Goal: Information Seeking & Learning: Learn about a topic

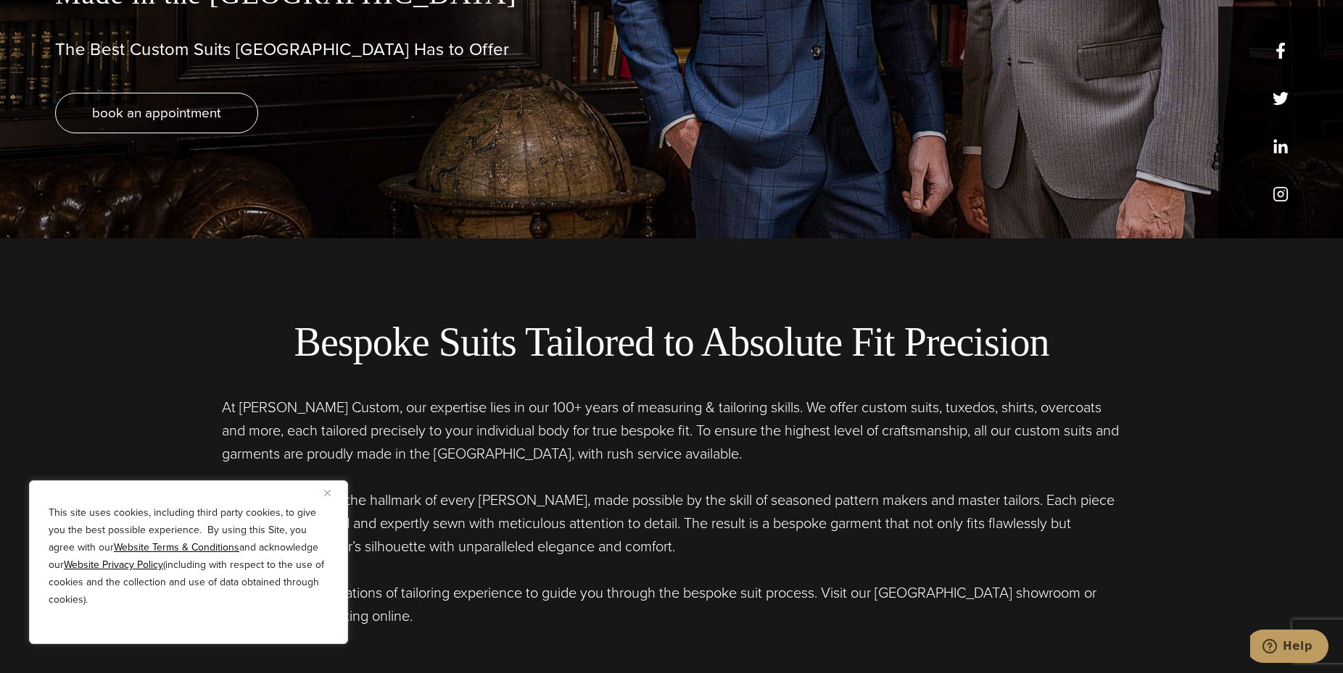
scroll to position [507, 0]
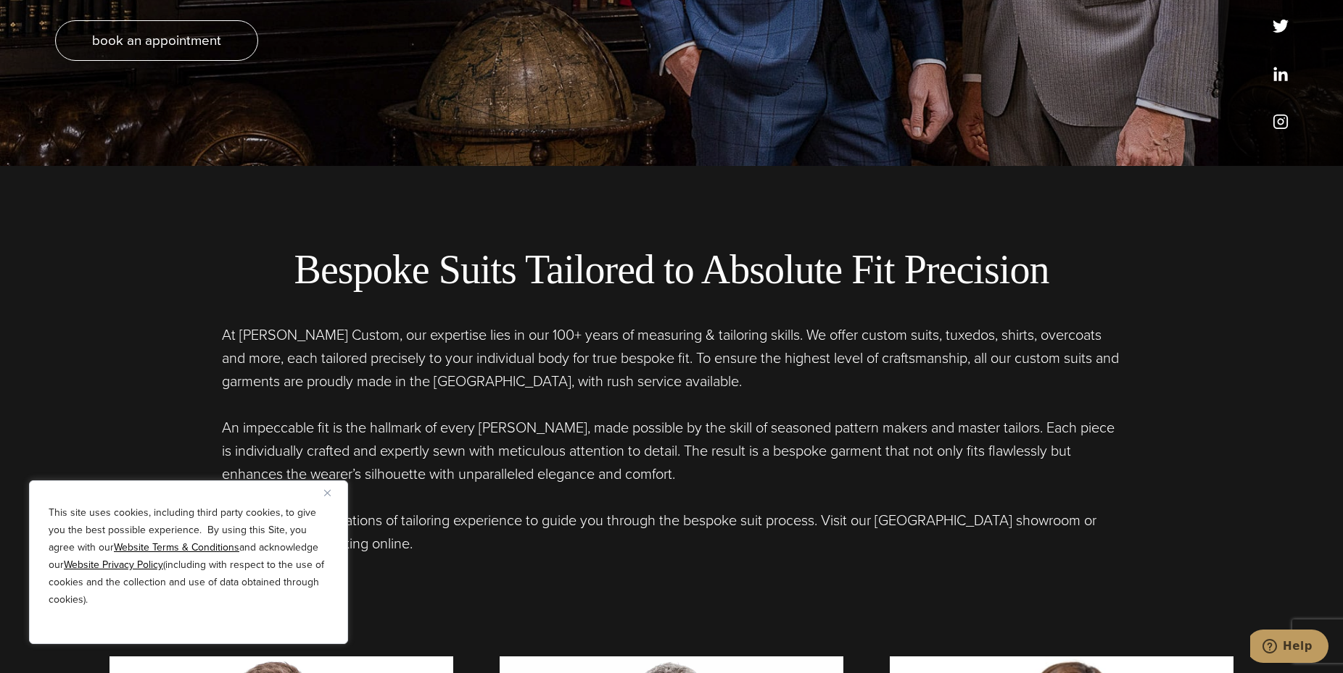
click at [326, 494] on img "Close" at bounding box center [327, 493] width 7 height 7
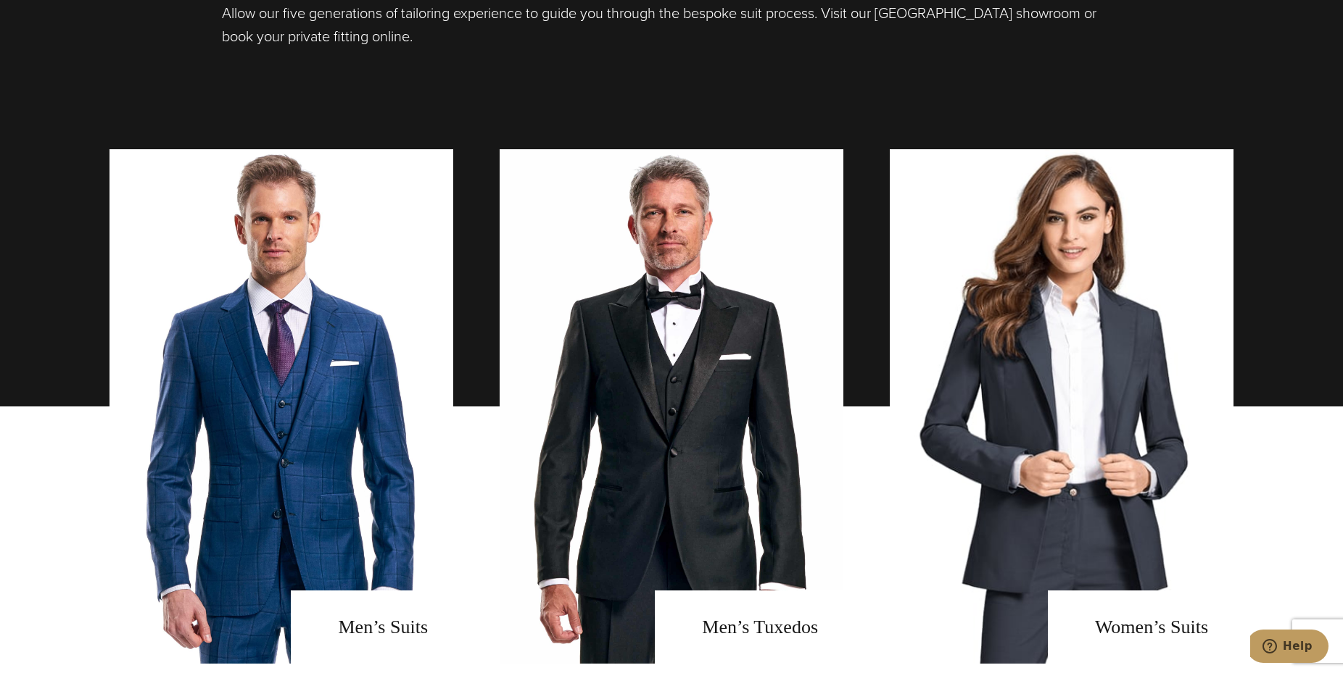
scroll to position [1450, 0]
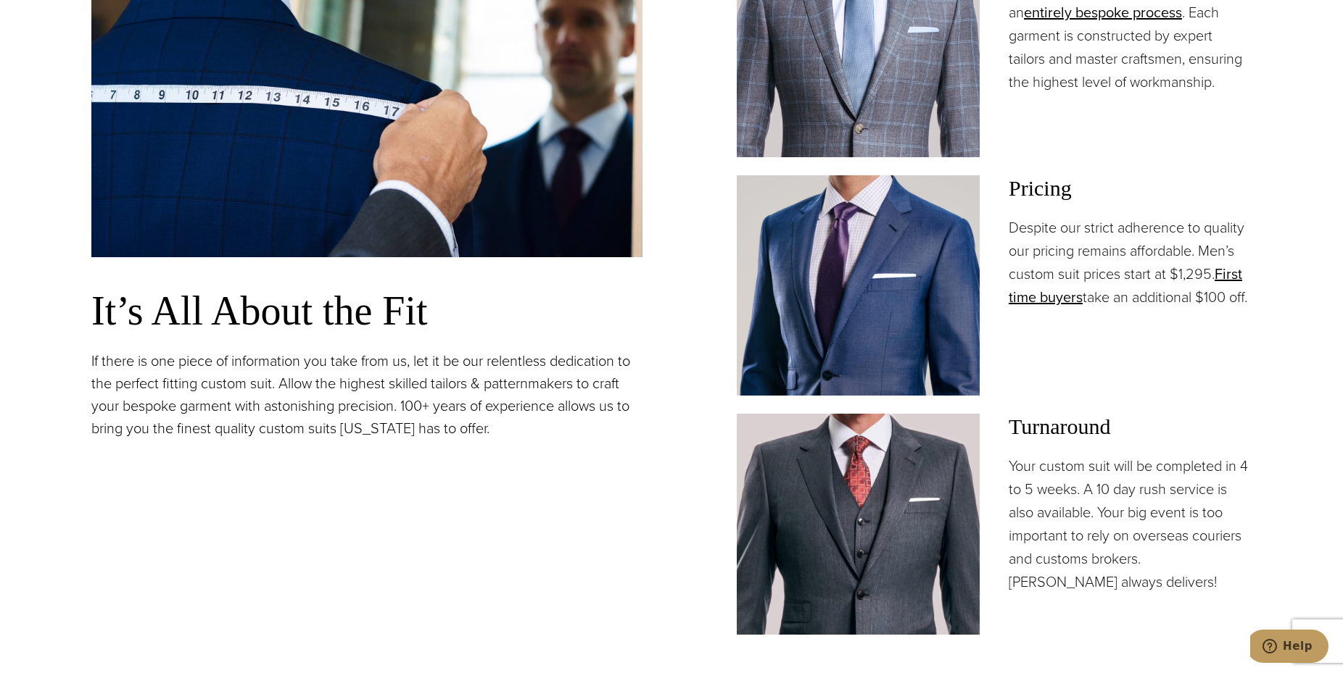
scroll to position [1015, 0]
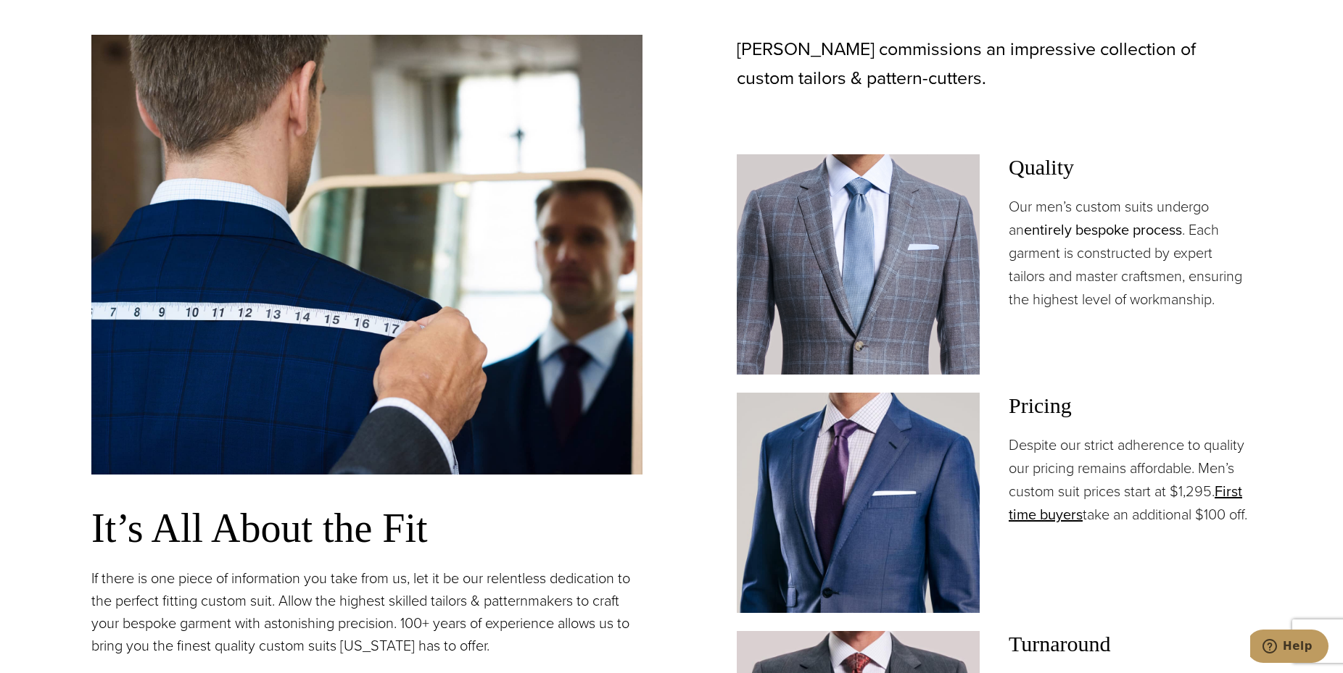
click at [1121, 236] on link "entirely bespoke process" at bounding box center [1103, 230] width 158 height 22
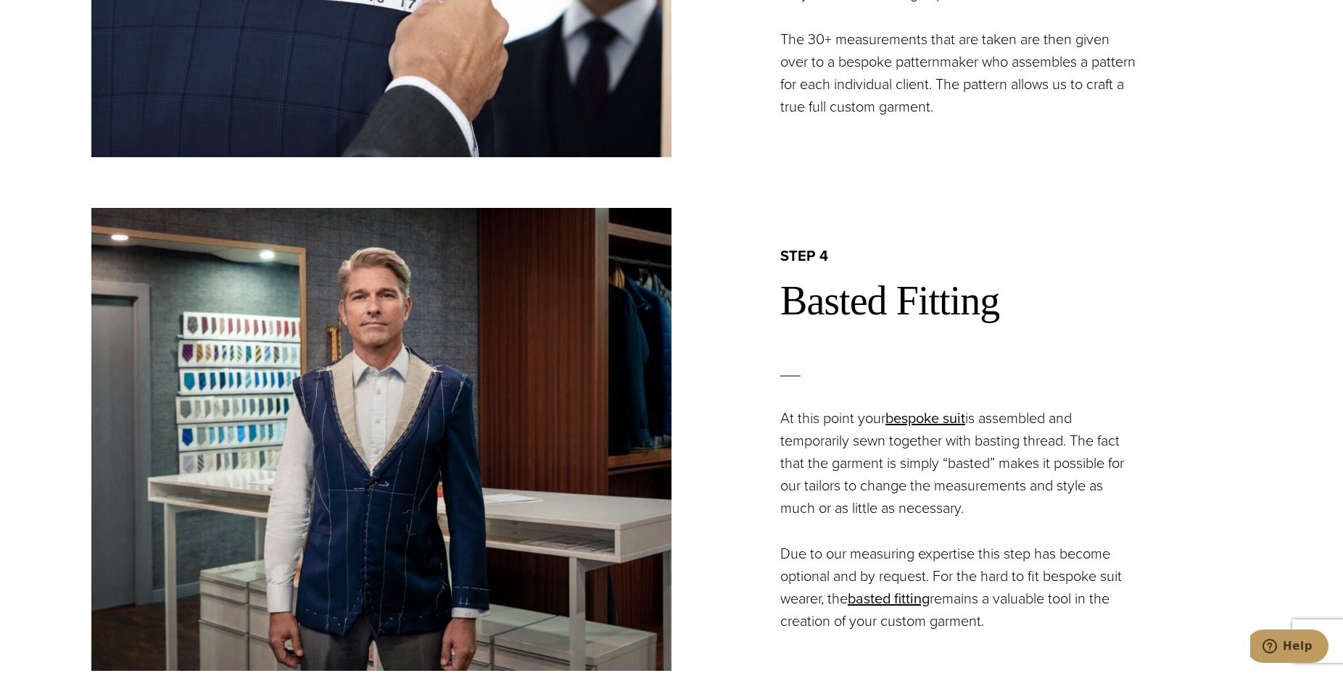
scroll to position [2537, 0]
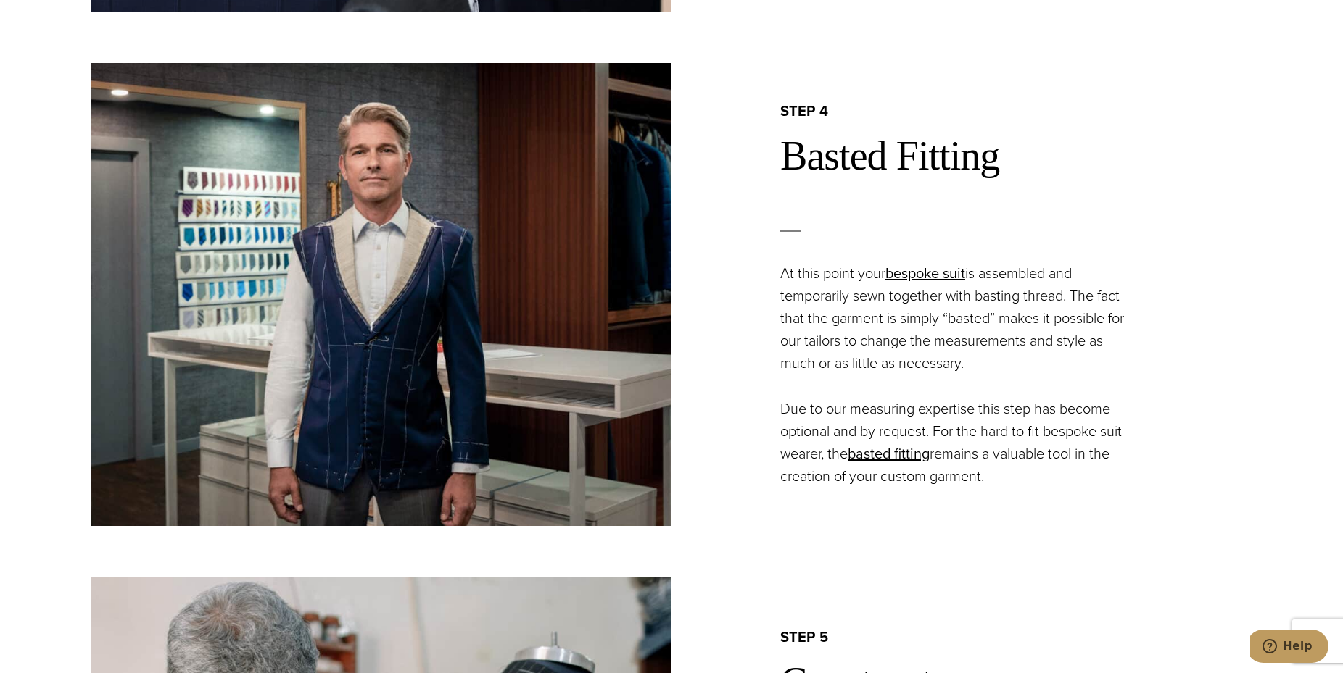
click at [1269, 339] on section "step 4 Basted Fitting At this point your bespoke suit is assembled and temporar…" at bounding box center [671, 295] width 1343 height 464
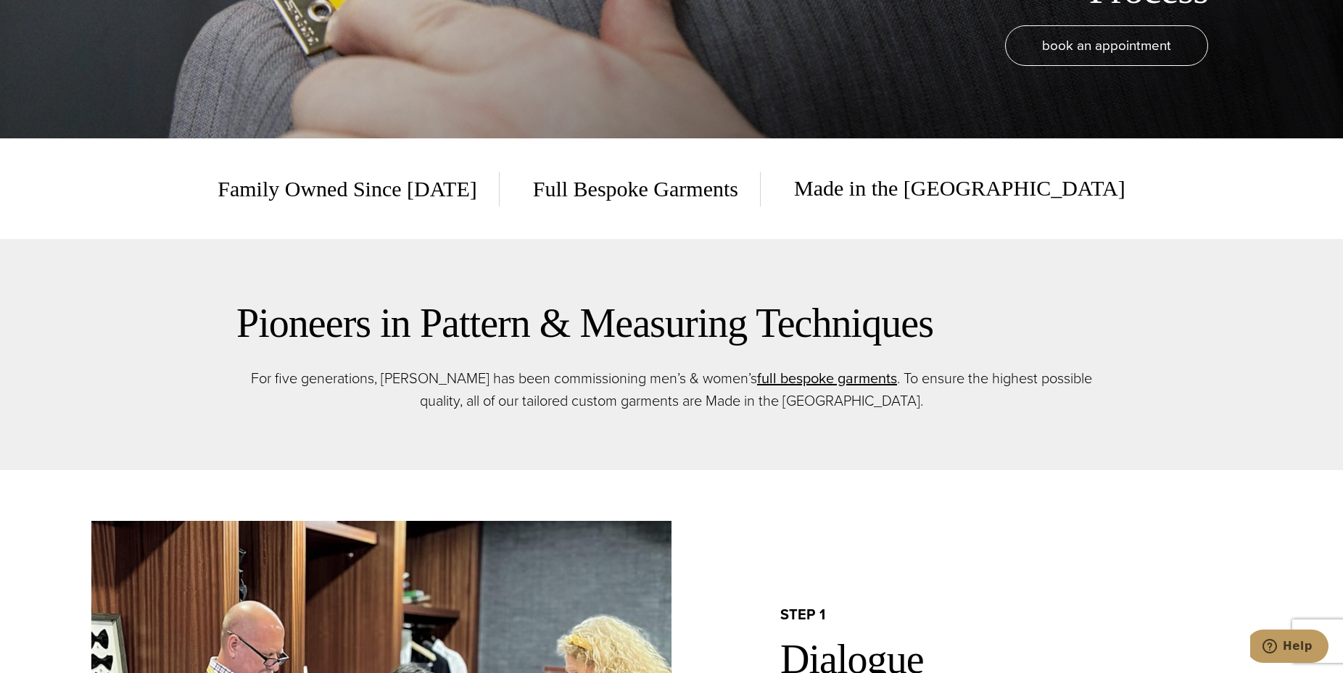
scroll to position [0, 0]
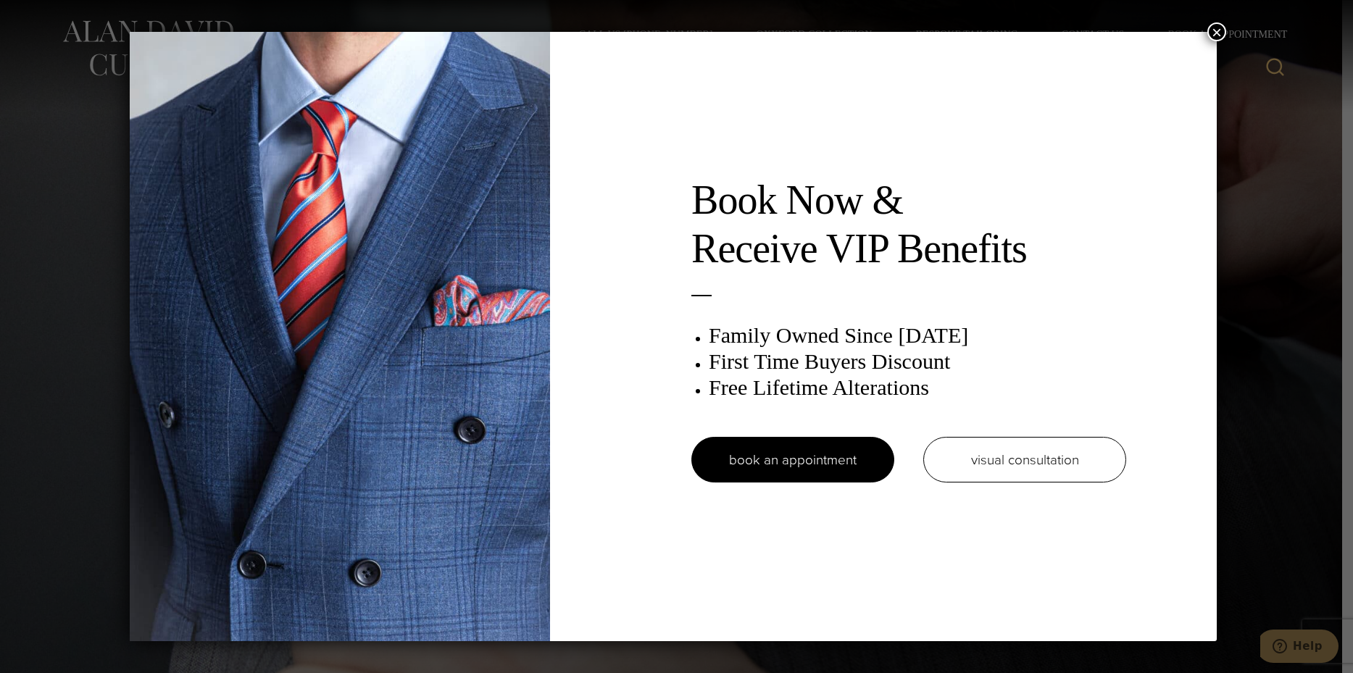
click at [1216, 36] on button "×" at bounding box center [1217, 31] width 19 height 19
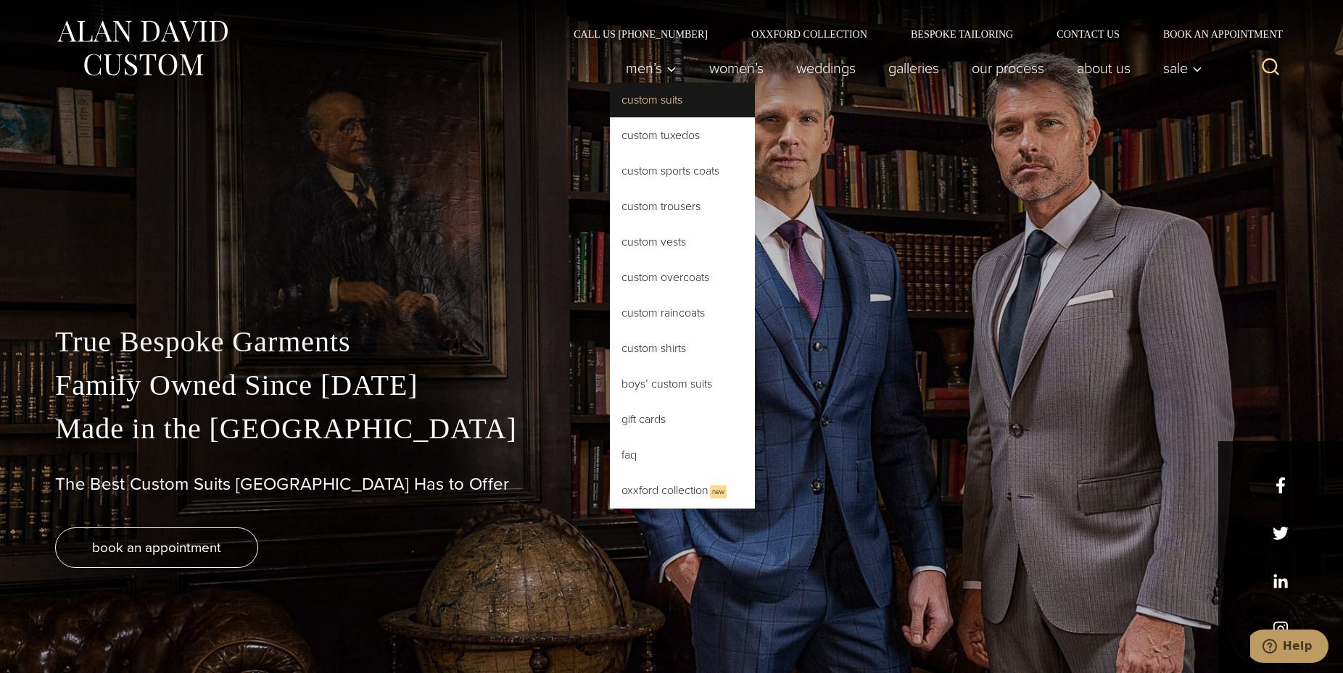
click at [644, 98] on link "Custom Suits" at bounding box center [682, 100] width 145 height 35
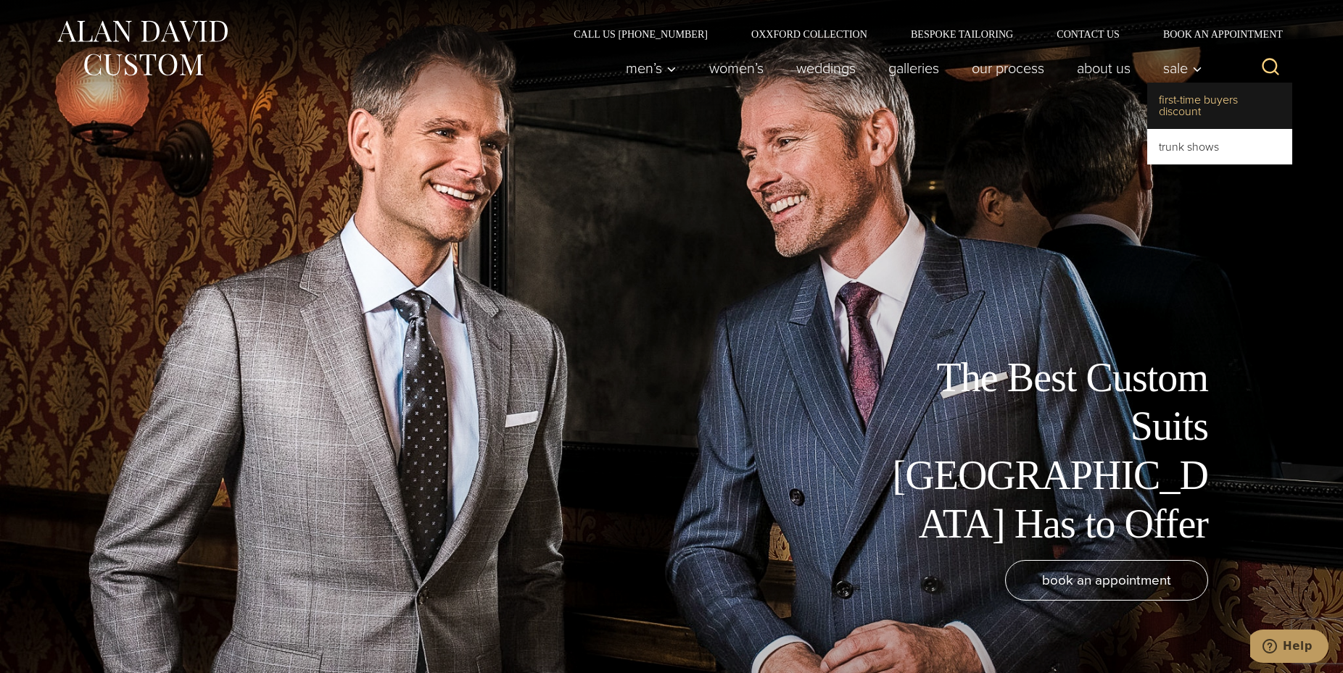
click at [1185, 105] on link "First-Time Buyers Discount" at bounding box center [1219, 106] width 145 height 46
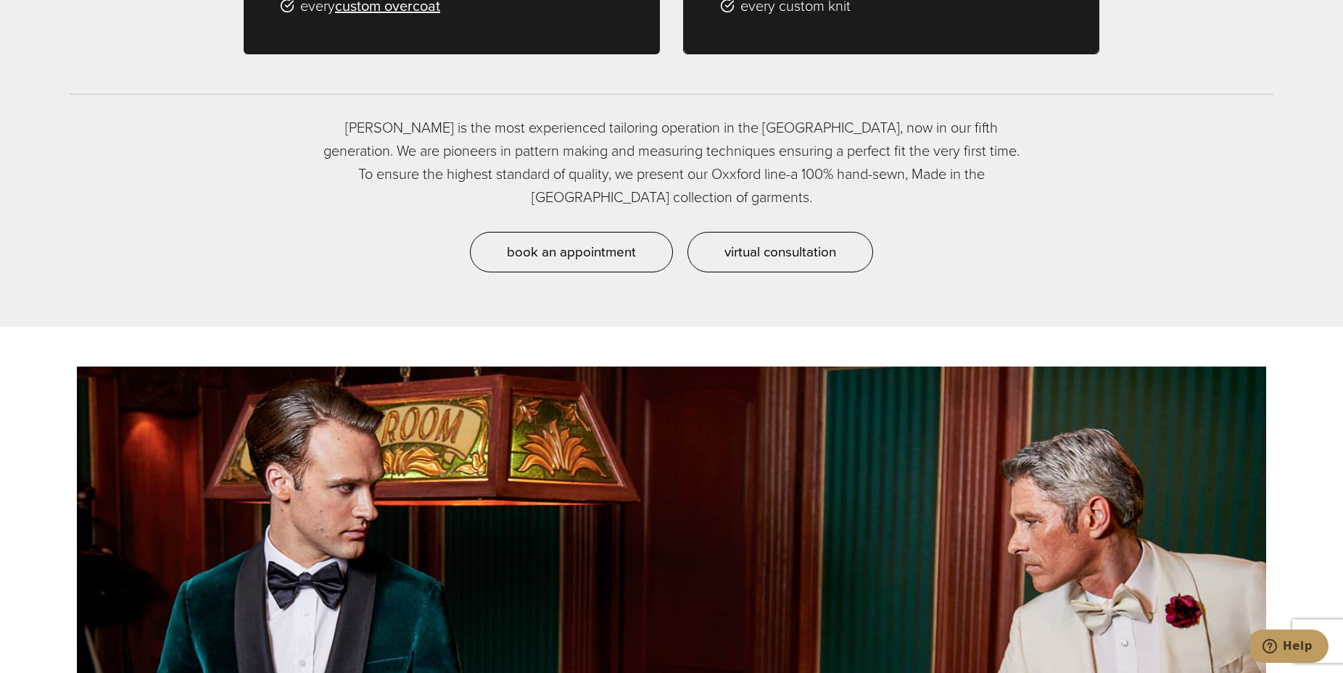
scroll to position [1740, 0]
